Goal: Navigation & Orientation: Find specific page/section

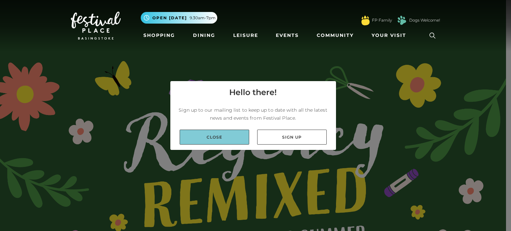
click at [230, 138] on link "Close" at bounding box center [215, 137] width 70 height 15
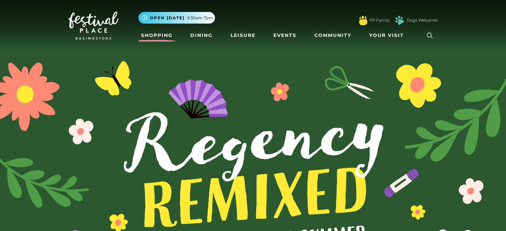
click at [164, 35] on link "Shopping" at bounding box center [157, 35] width 37 height 12
